Goal: Transaction & Acquisition: Book appointment/travel/reservation

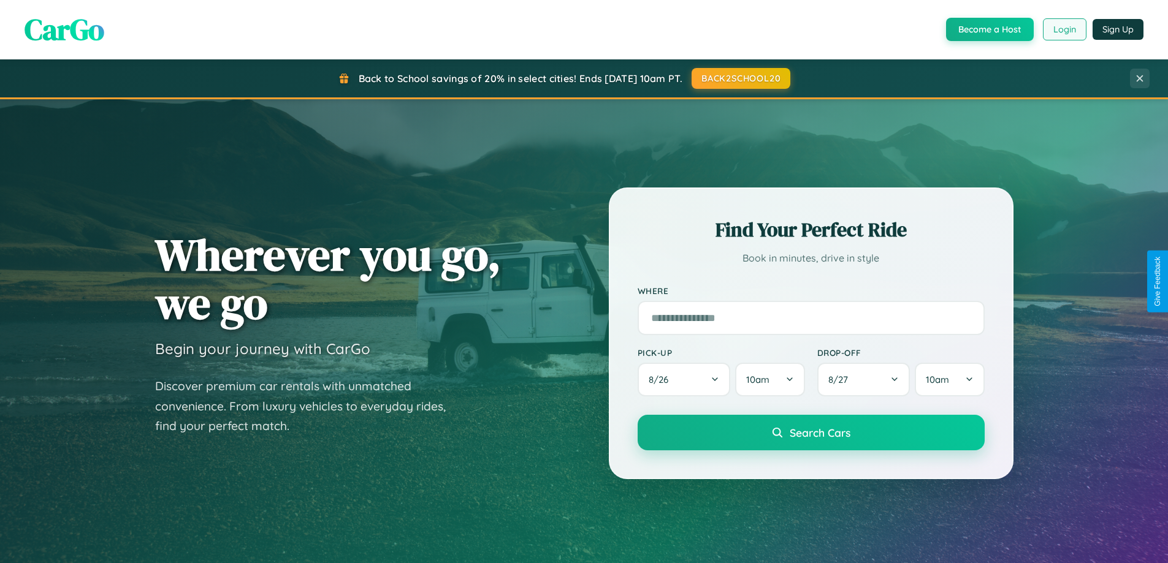
click at [1064, 29] on button "Login" at bounding box center [1065, 29] width 44 height 22
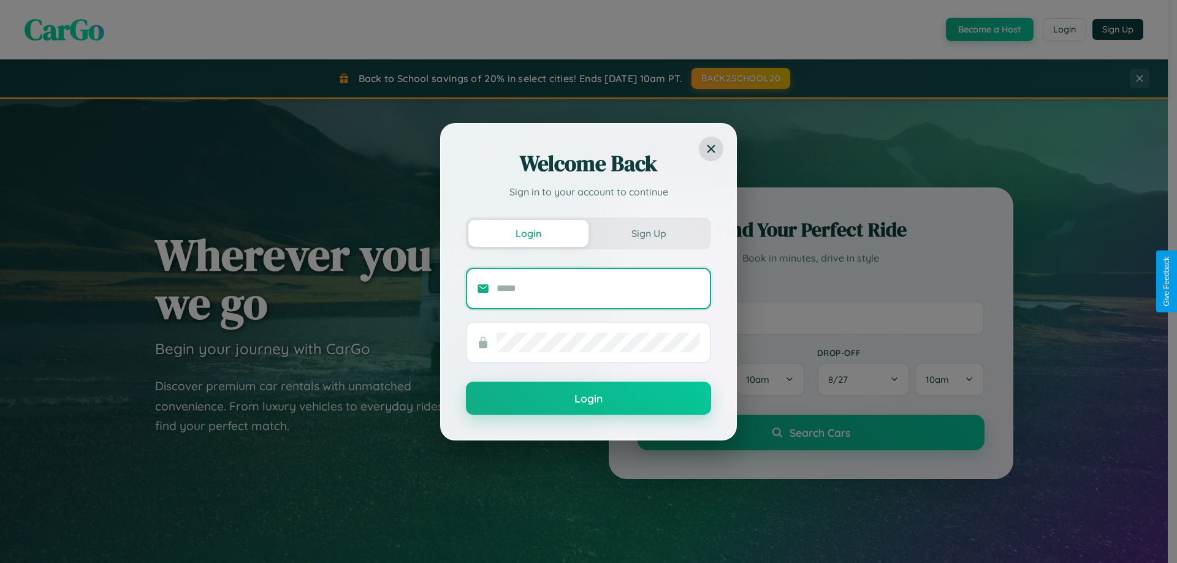
click at [598, 288] on input "text" at bounding box center [599, 289] width 204 height 20
type input "**********"
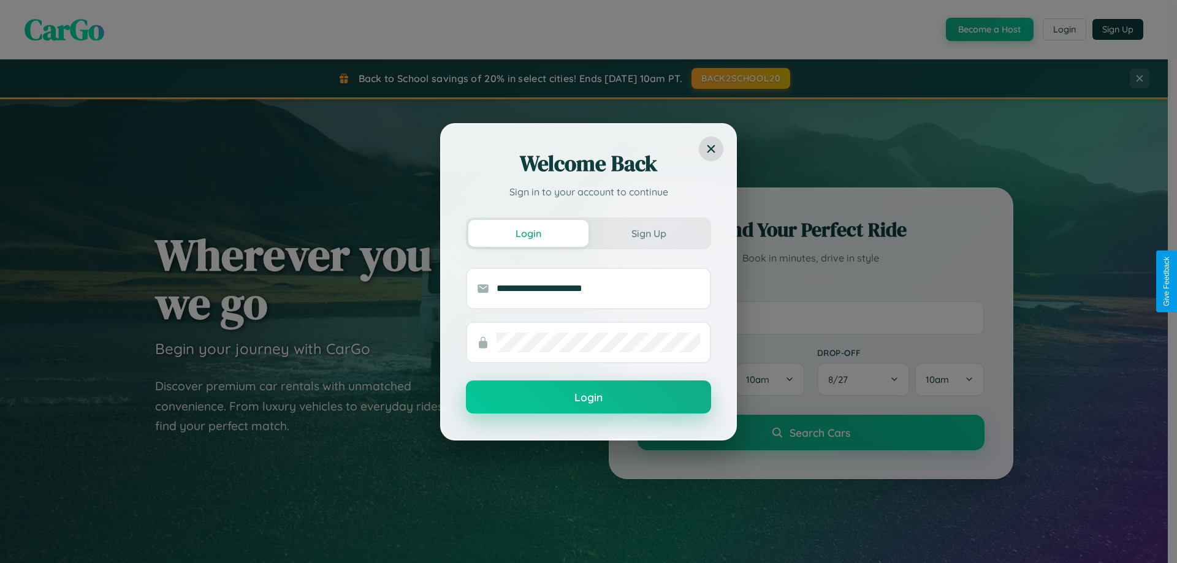
click at [589, 398] on button "Login" at bounding box center [588, 397] width 245 height 33
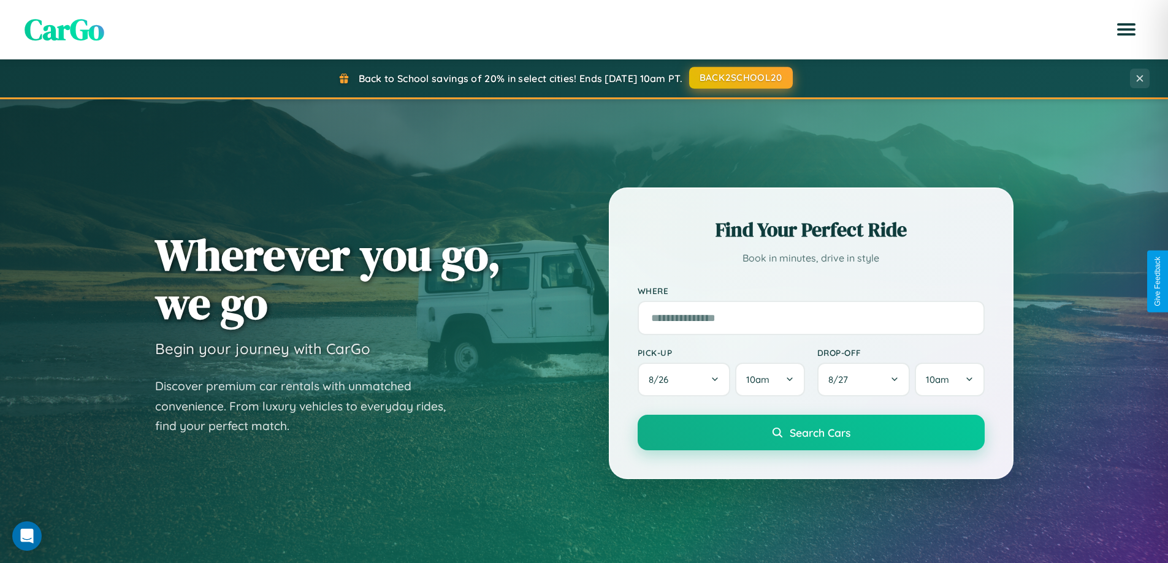
click at [740, 78] on button "BACK2SCHOOL20" at bounding box center [741, 78] width 104 height 22
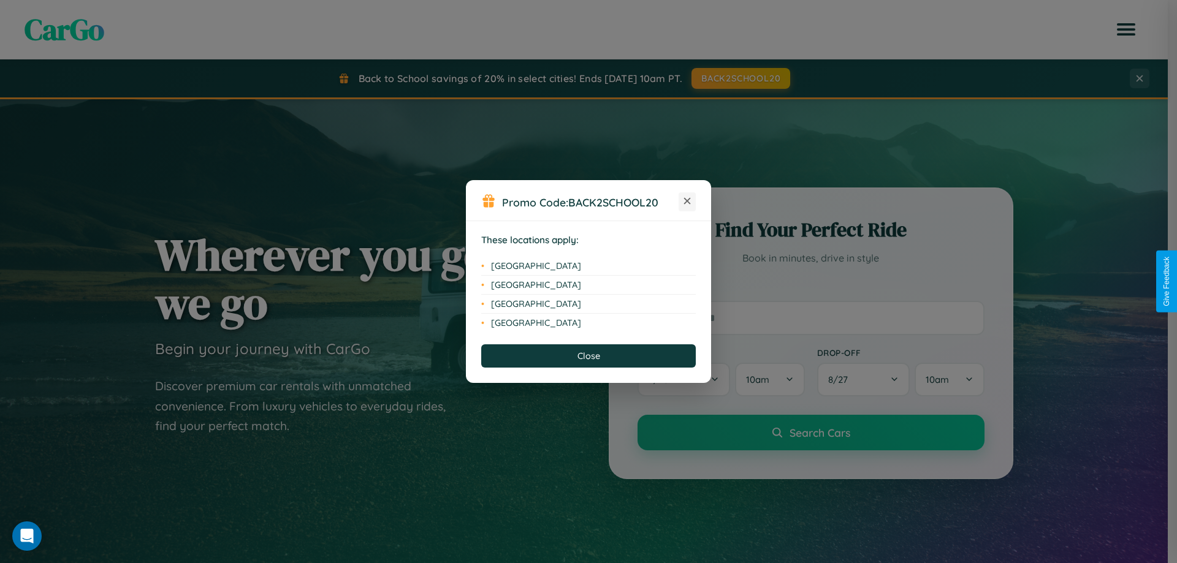
click at [687, 202] on icon at bounding box center [687, 201] width 7 height 7
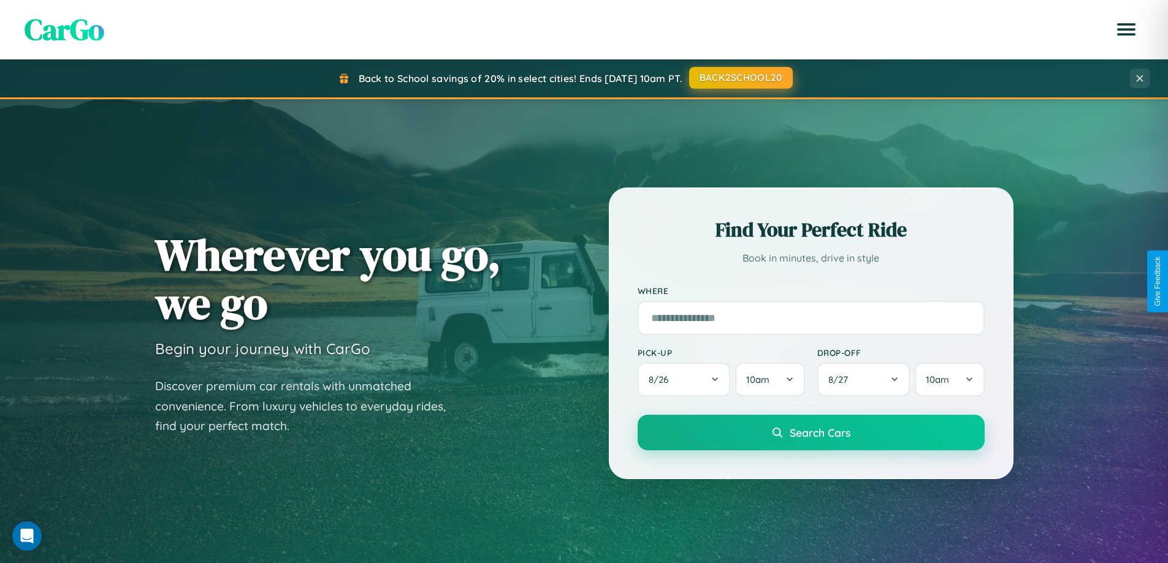
click at [740, 78] on button "BACK2SCHOOL20" at bounding box center [741, 78] width 104 height 22
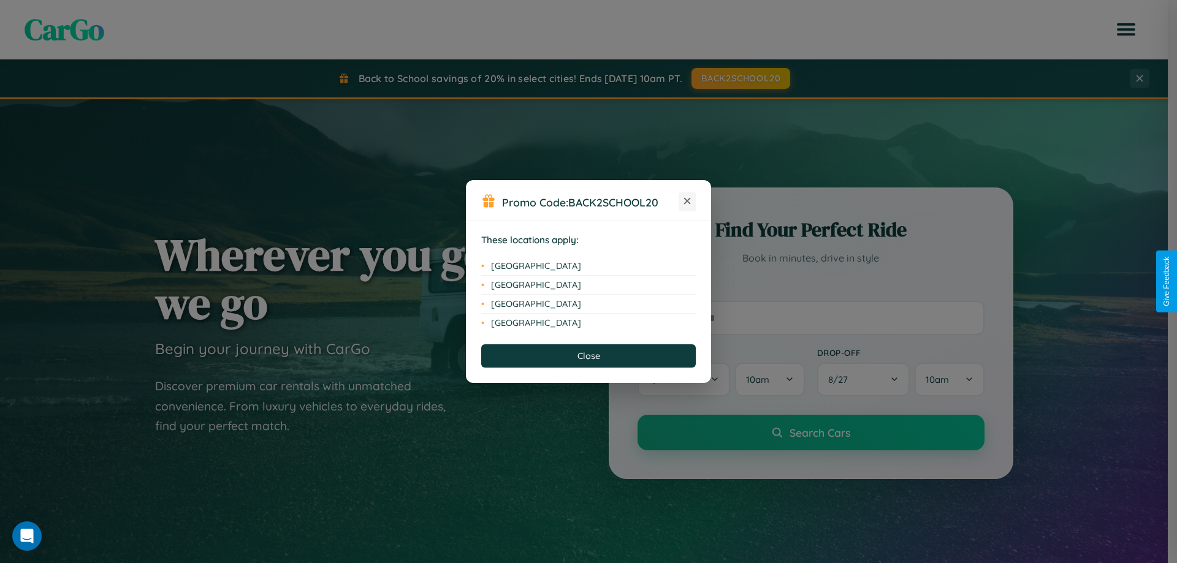
click at [687, 202] on icon at bounding box center [687, 201] width 7 height 7
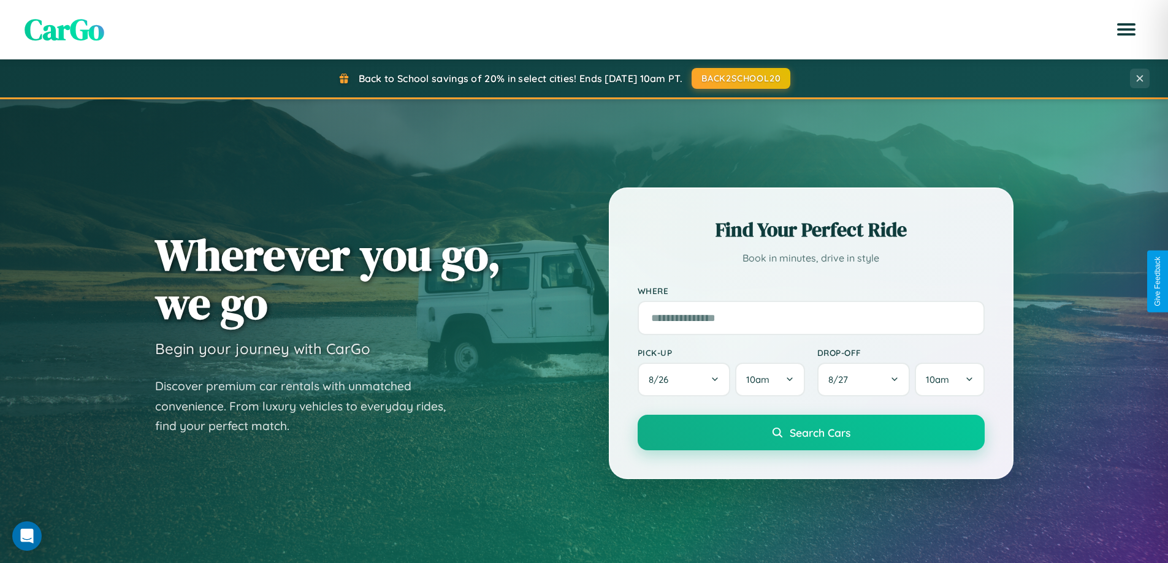
scroll to position [36, 0]
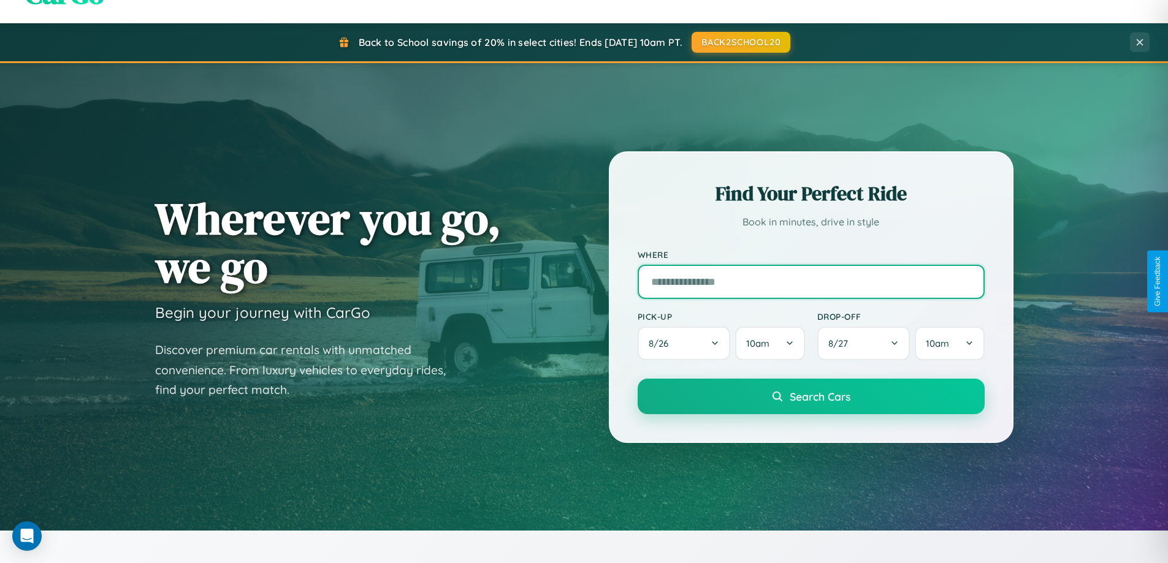
click at [811, 281] on input "text" at bounding box center [811, 282] width 347 height 34
type input "*****"
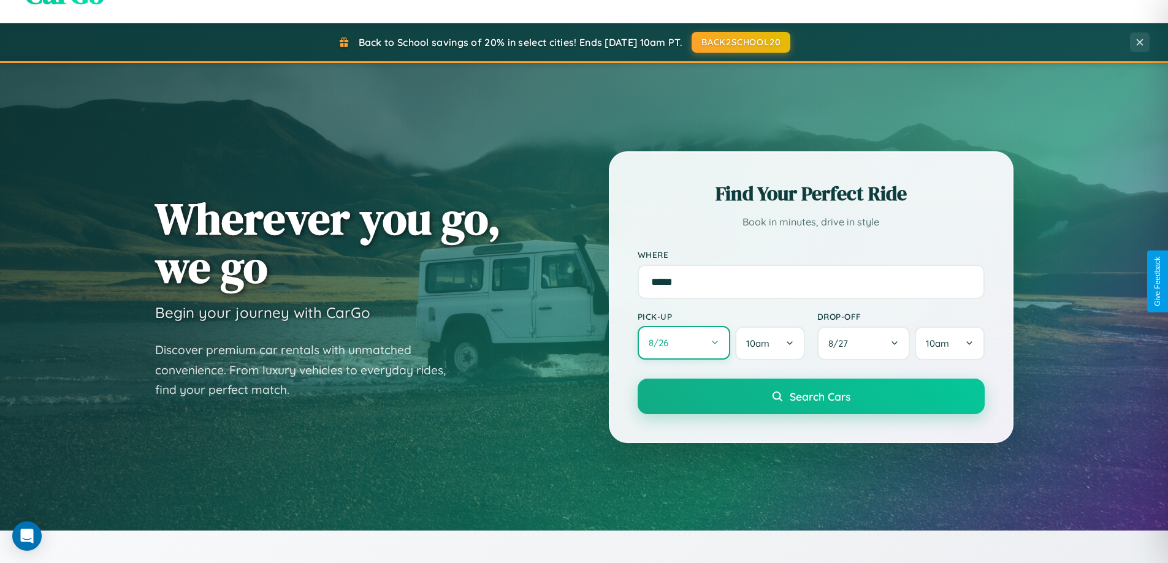
click at [684, 343] on button "8 / 26" at bounding box center [684, 343] width 93 height 34
select select "*"
select select "****"
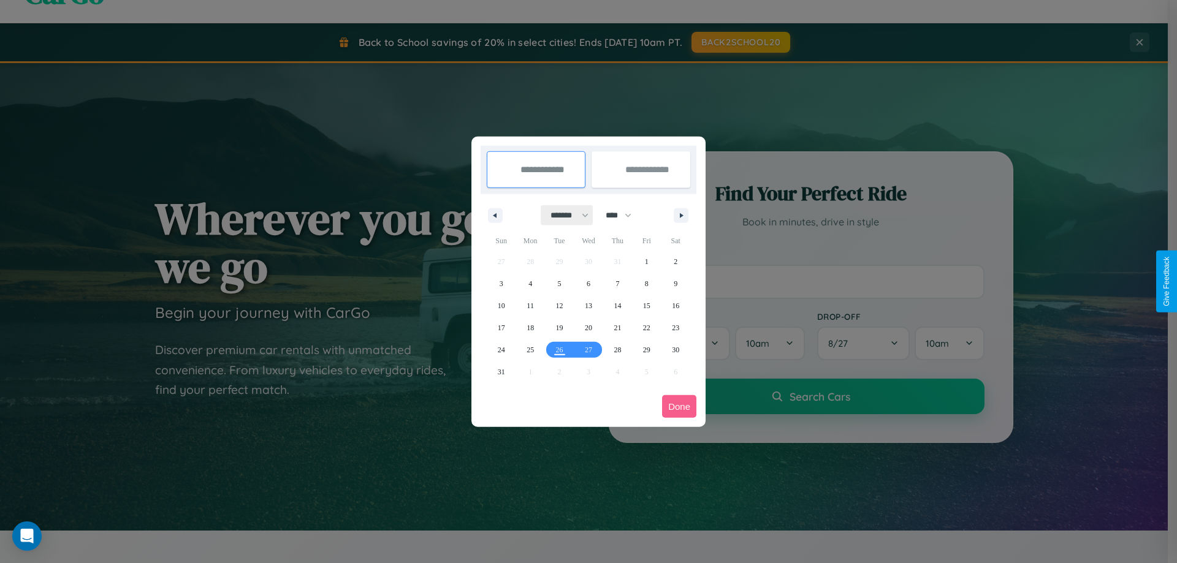
drag, startPoint x: 564, startPoint y: 215, endPoint x: 589, endPoint y: 246, distance: 39.3
click at [564, 215] on select "******* ******** ***** ***** *** **** **** ****** ********* ******* ******** **…" at bounding box center [567, 215] width 52 height 20
select select "*"
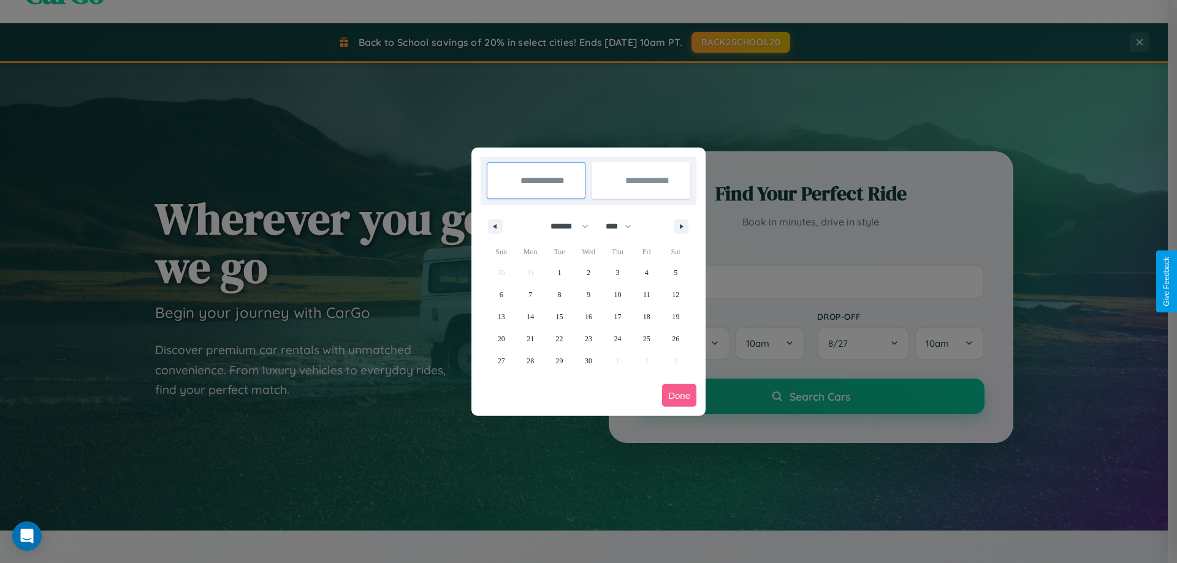
click at [624, 226] on select "**** **** **** **** **** **** **** **** **** **** **** **** **** **** **** ****…" at bounding box center [618, 226] width 37 height 20
select select "****"
click at [559, 316] on span "14" at bounding box center [559, 317] width 7 height 22
type input "**********"
click at [530, 338] on span "20" at bounding box center [530, 339] width 7 height 22
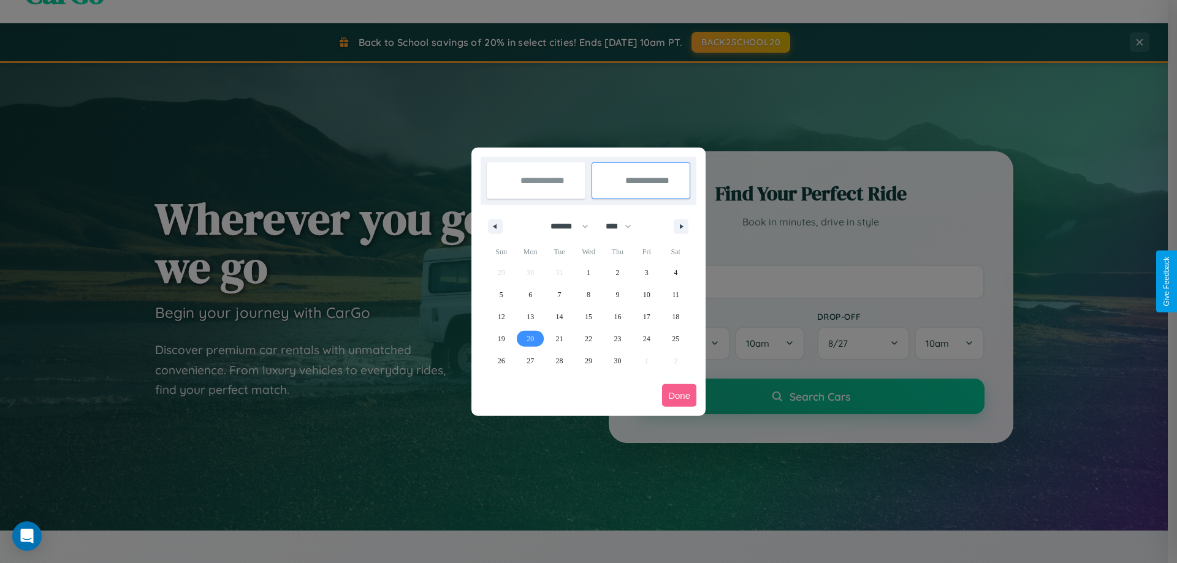
type input "**********"
click at [679, 395] on button "Done" at bounding box center [679, 395] width 34 height 23
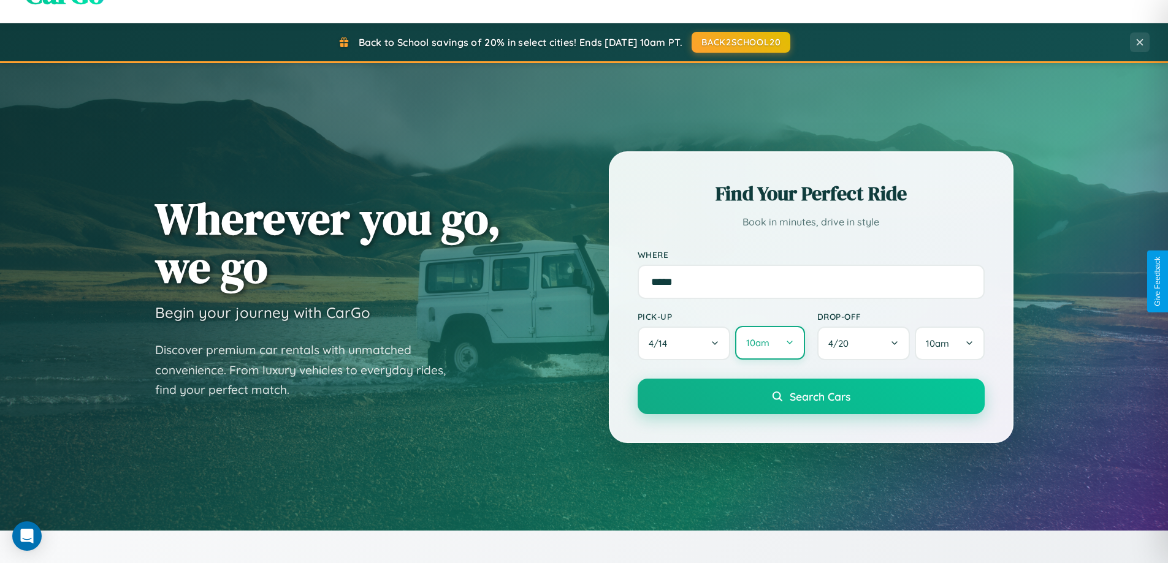
click at [769, 344] on button "10am" at bounding box center [769, 343] width 69 height 34
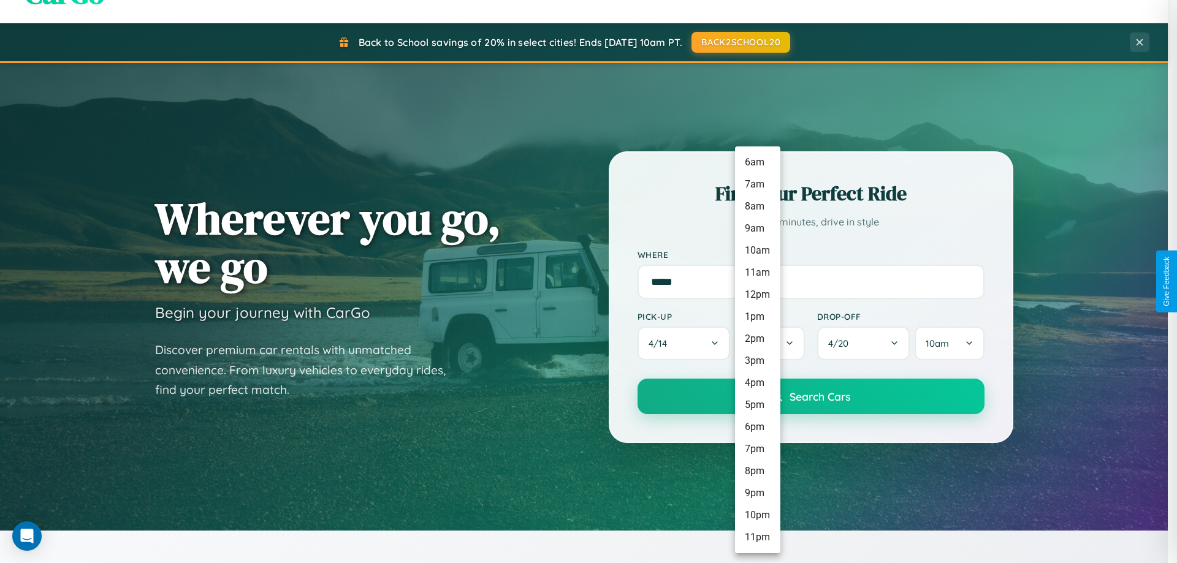
click at [757, 162] on li "6am" at bounding box center [757, 162] width 45 height 22
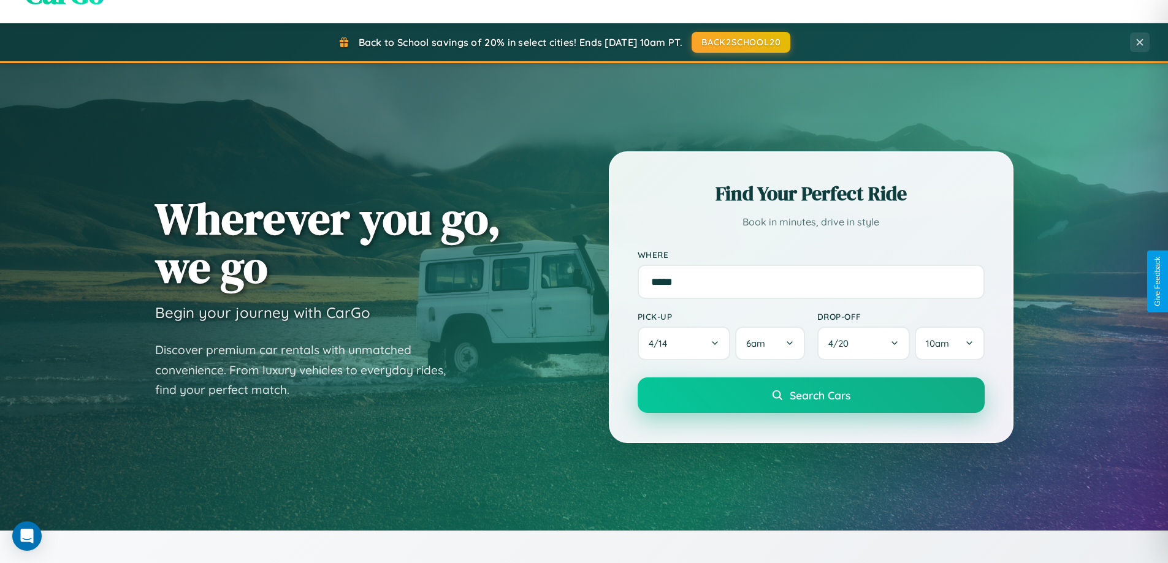
click at [811, 397] on span "Search Cars" at bounding box center [820, 395] width 61 height 13
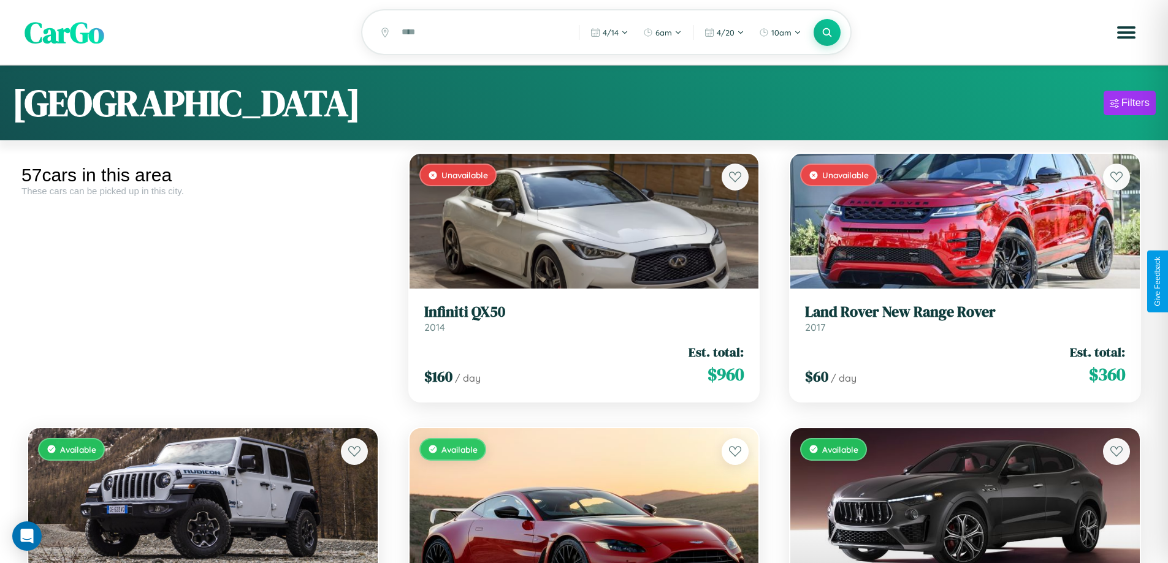
scroll to position [1361, 0]
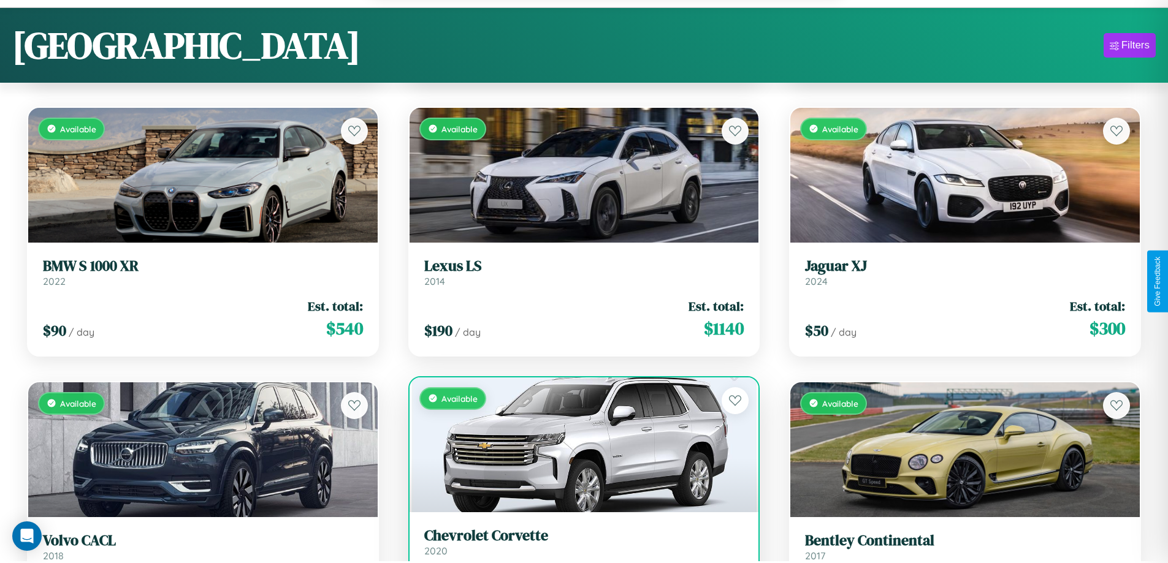
click at [579, 545] on h3 "Chevrolet Corvette" at bounding box center [584, 536] width 320 height 18
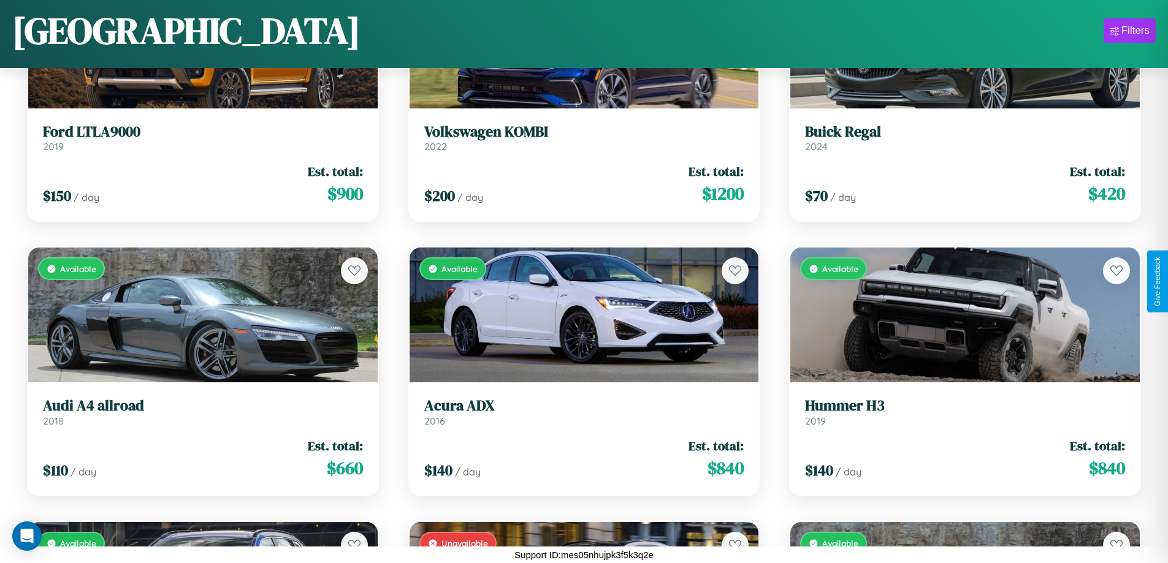
scroll to position [3741, 0]
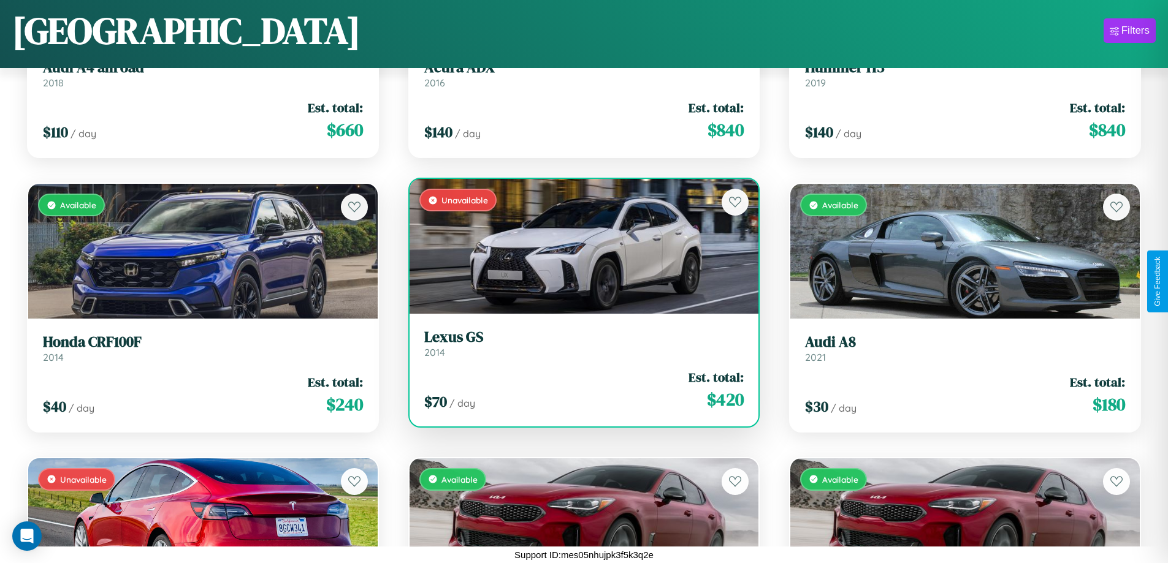
click at [579, 343] on h3 "Lexus GS" at bounding box center [584, 338] width 320 height 18
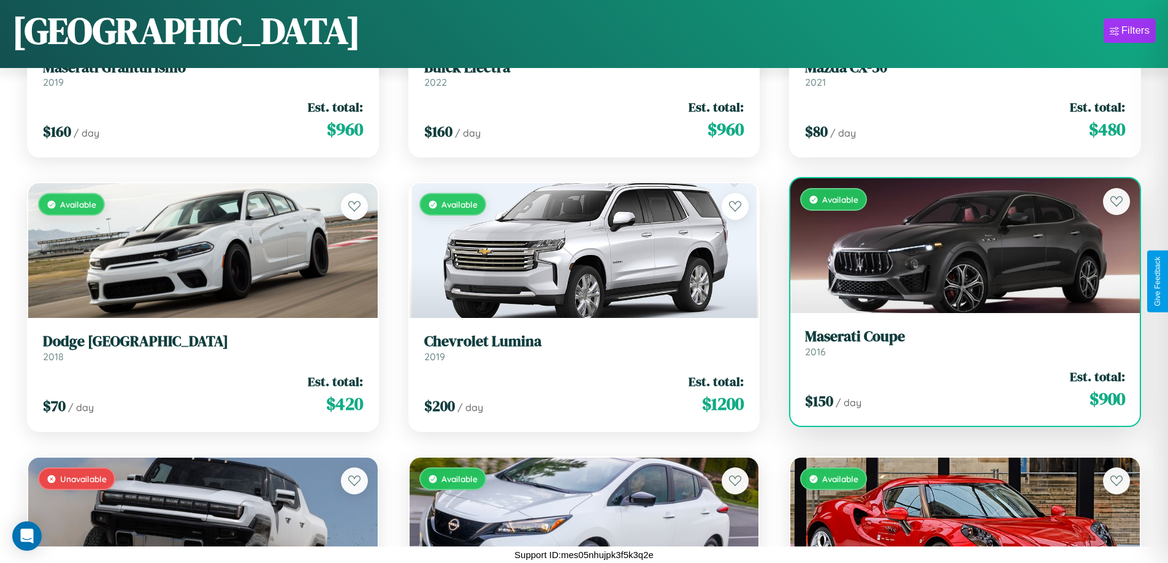
click at [957, 346] on link "Maserati Coupe 2016" at bounding box center [965, 343] width 320 height 30
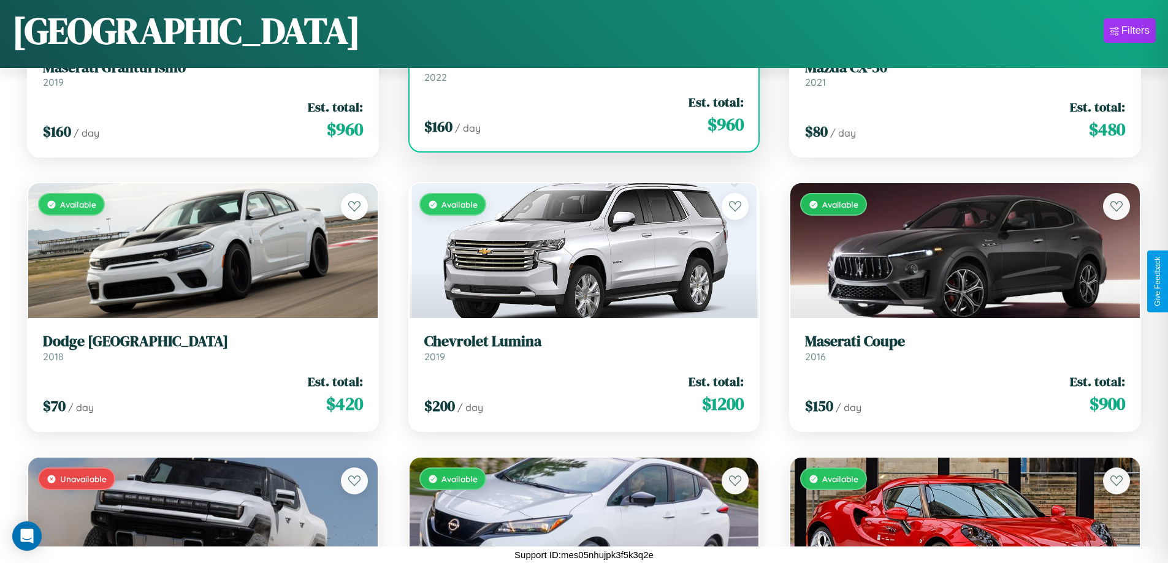
scroll to position [447, 0]
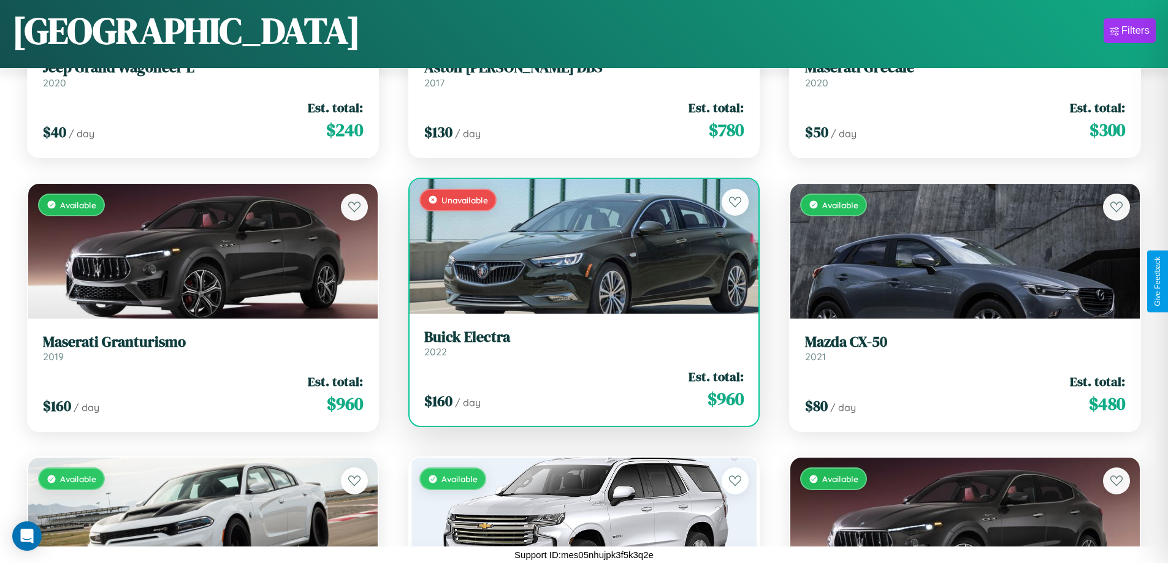
click at [579, 251] on div "Unavailable" at bounding box center [584, 246] width 349 height 135
click at [579, 246] on div "Unavailable" at bounding box center [584, 246] width 349 height 135
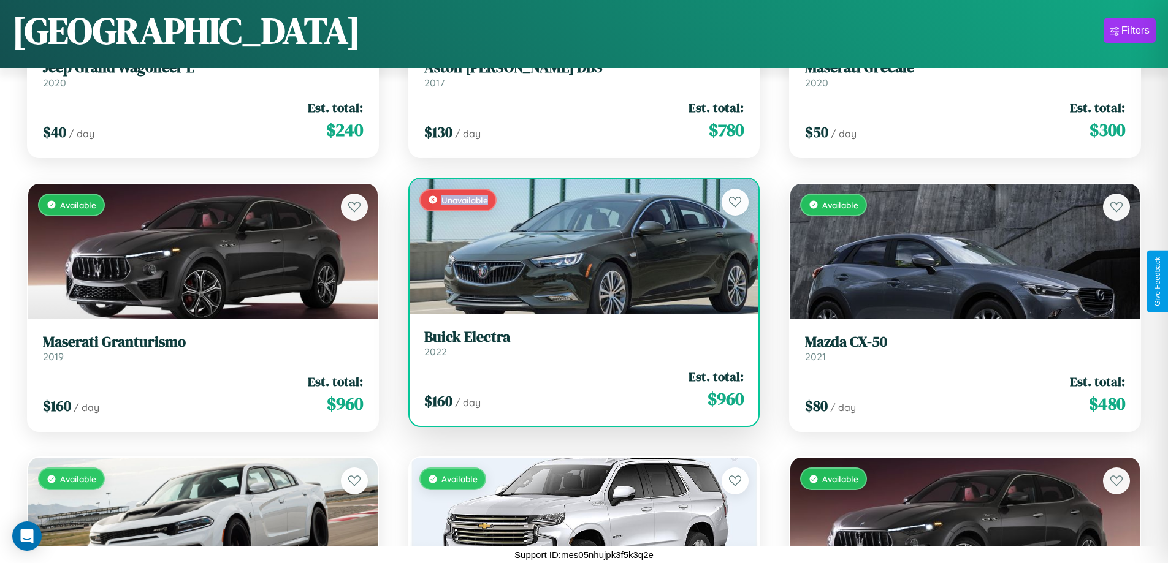
click at [579, 246] on div "Unavailable" at bounding box center [584, 246] width 349 height 135
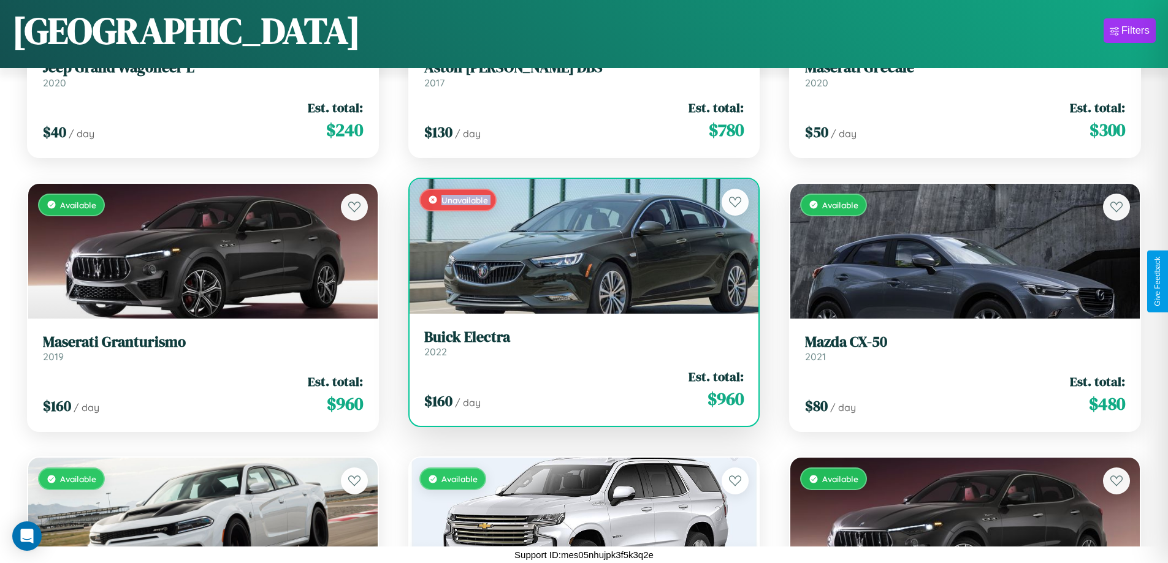
click at [579, 246] on div "Unavailable" at bounding box center [584, 246] width 349 height 135
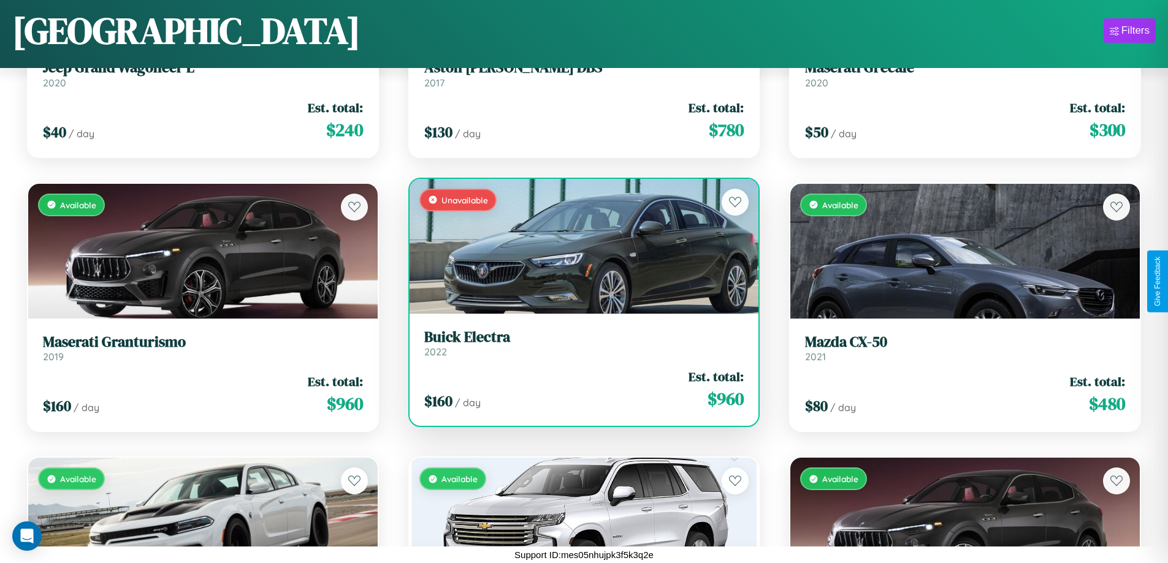
click at [579, 246] on div "Unavailable" at bounding box center [584, 246] width 349 height 135
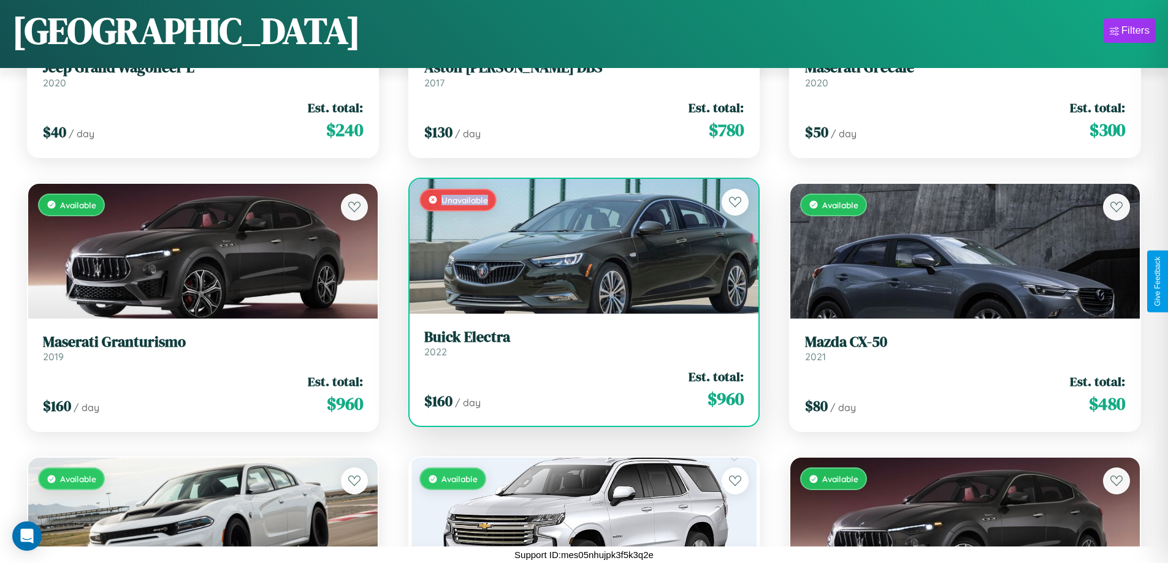
click at [579, 246] on div "Unavailable" at bounding box center [584, 246] width 349 height 135
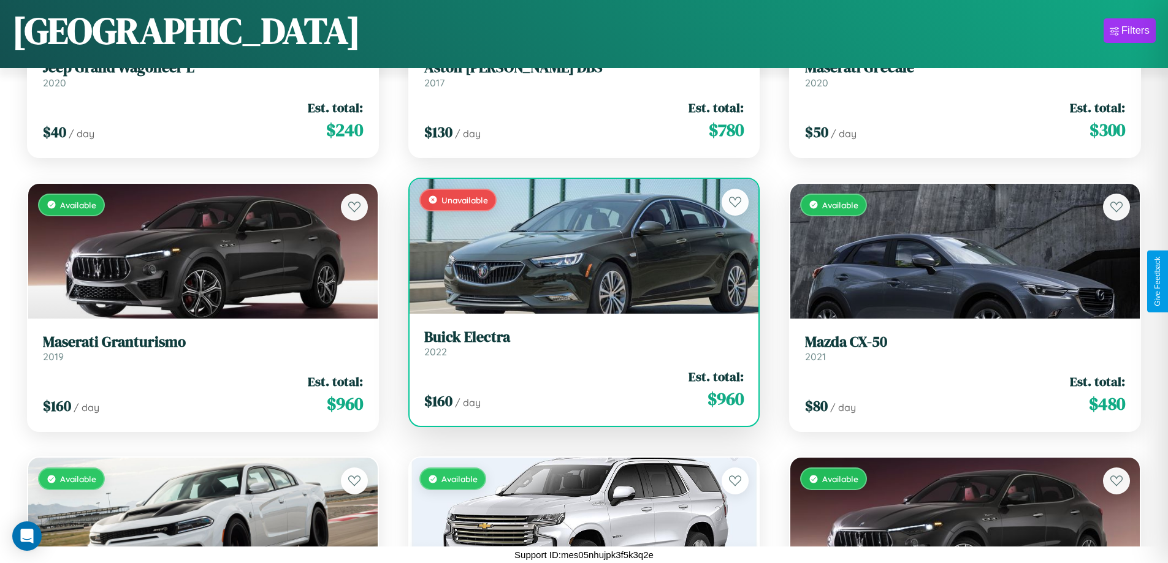
click at [579, 343] on h3 "Buick Electra" at bounding box center [584, 338] width 320 height 18
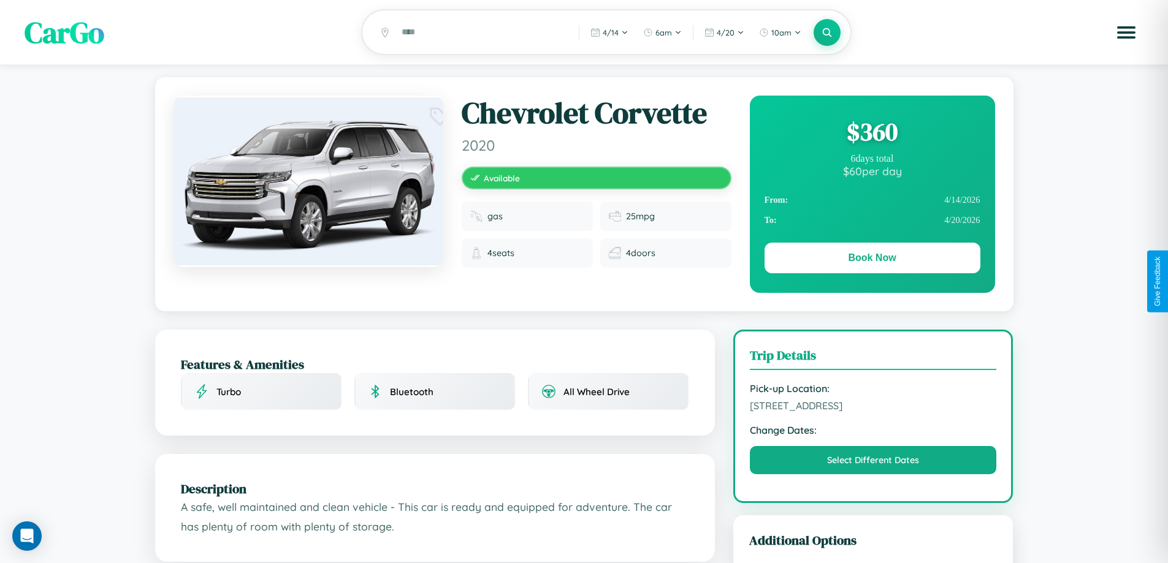
scroll to position [126, 0]
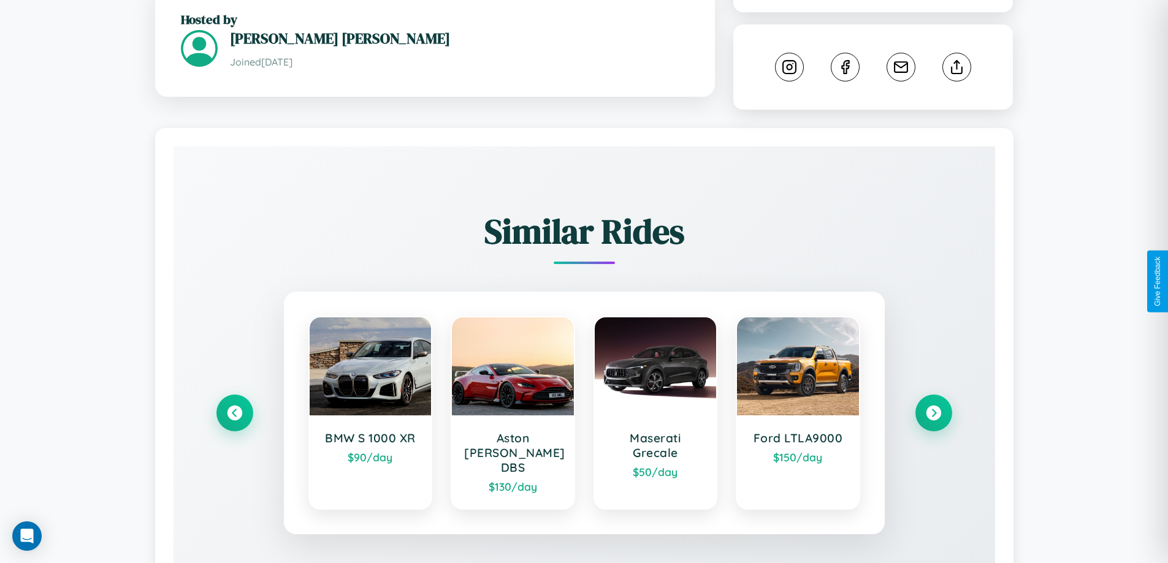
scroll to position [720, 0]
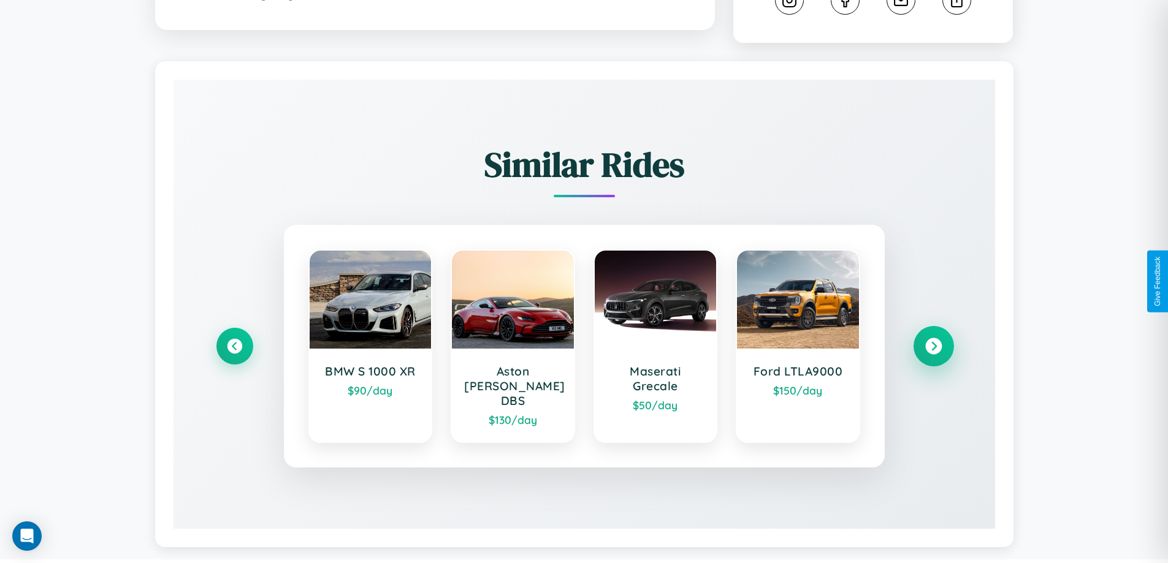
click at [933, 341] on icon at bounding box center [933, 346] width 17 height 17
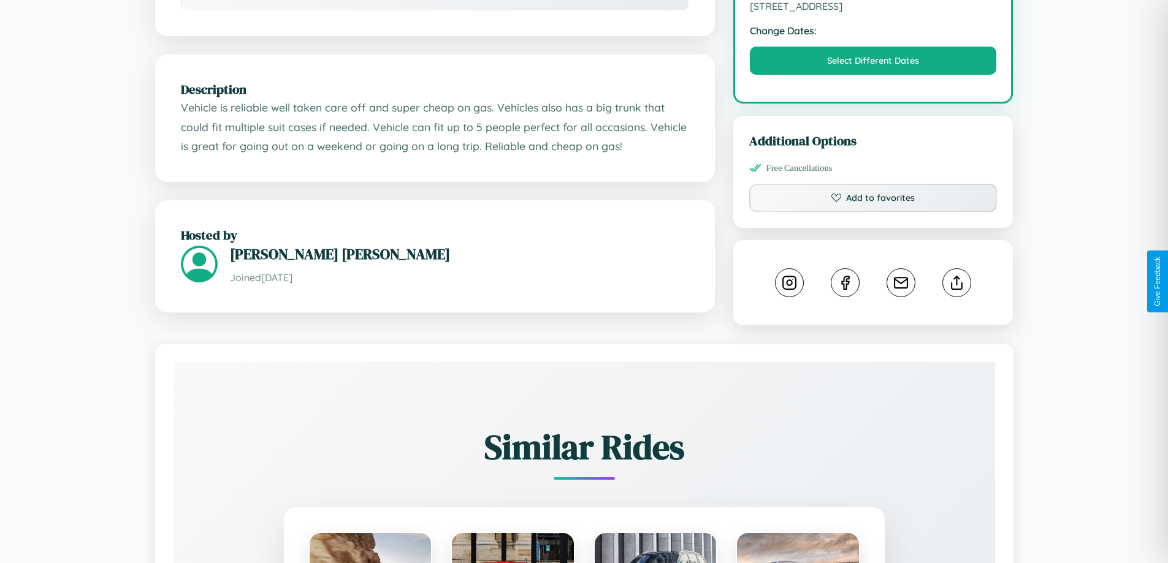
scroll to position [403, 0]
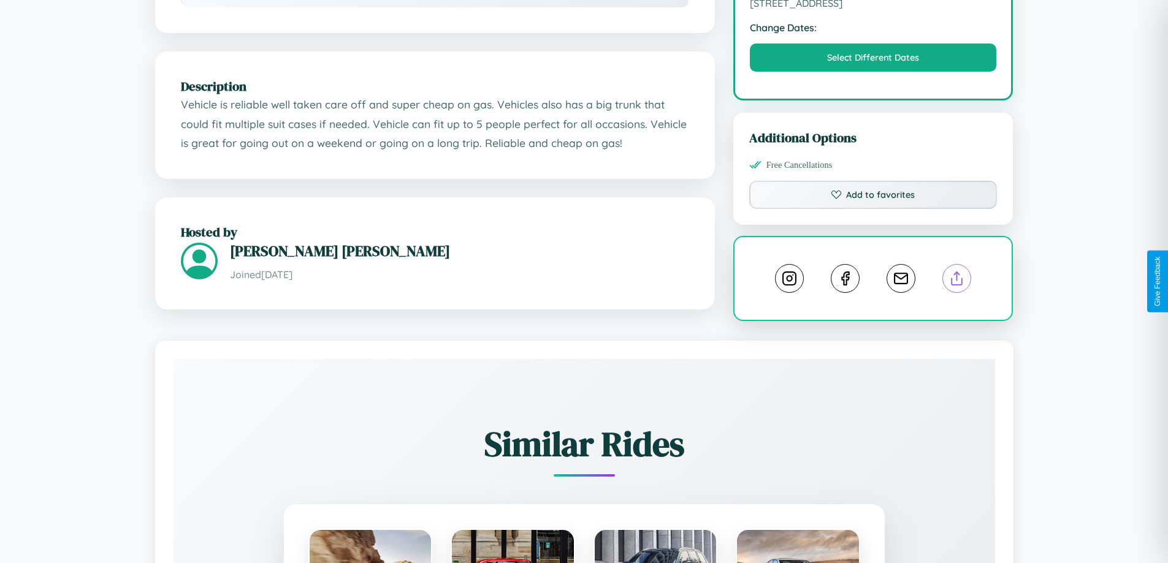
click at [957, 280] on line at bounding box center [957, 276] width 0 height 9
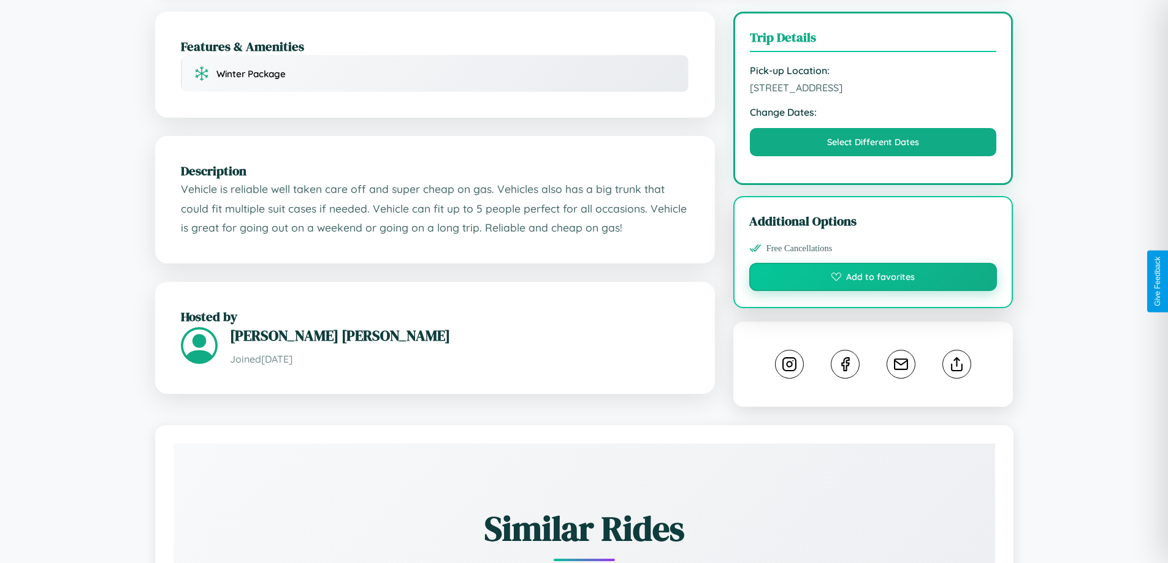
click at [873, 279] on button "Add to favorites" at bounding box center [873, 277] width 248 height 28
